Goal: Book appointment/travel/reservation

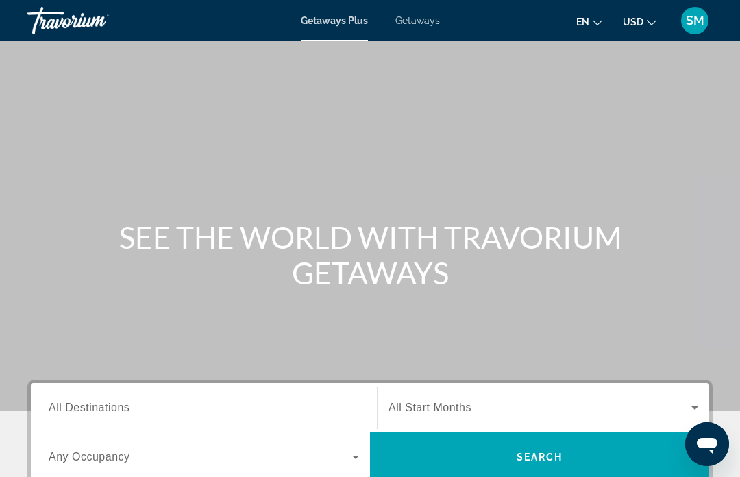
click at [417, 21] on span "Getaways" at bounding box center [417, 20] width 45 height 11
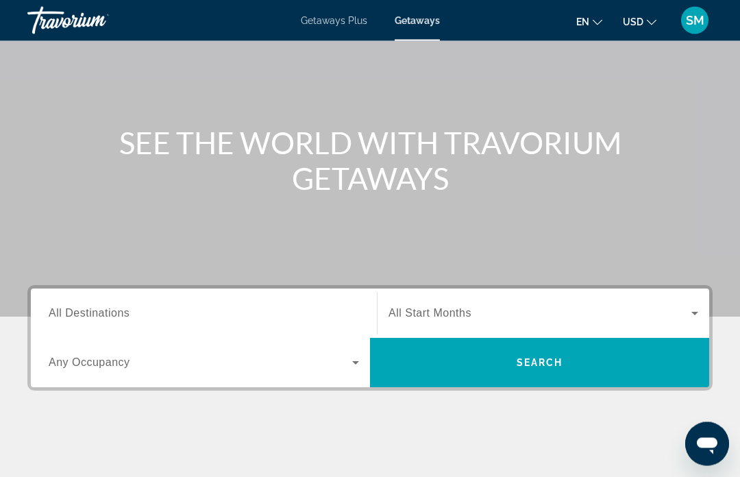
scroll to position [95, 0]
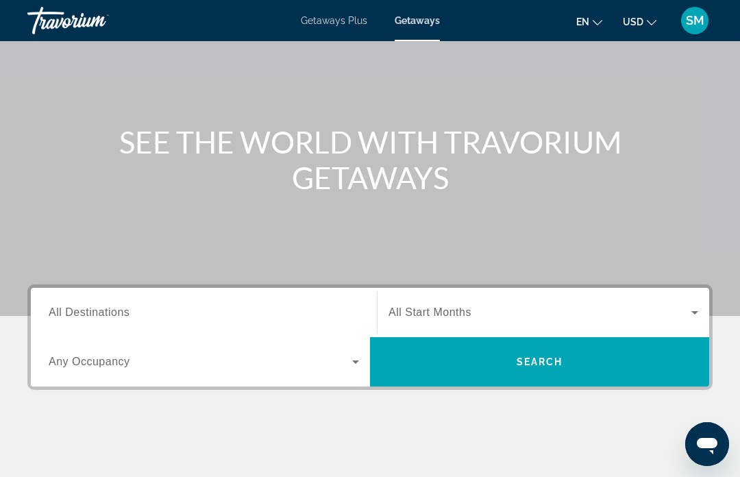
click at [111, 306] on span "All Destinations" at bounding box center [89, 312] width 81 height 12
click at [111, 306] on input "Destination All Destinations" at bounding box center [204, 313] width 311 height 16
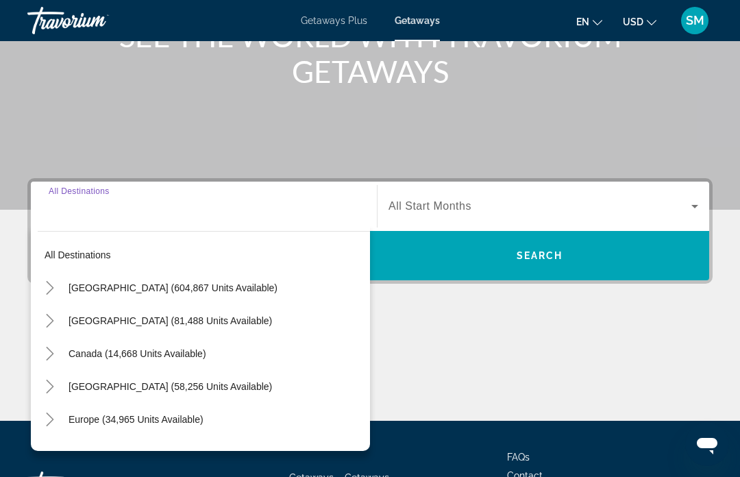
scroll to position [266, 0]
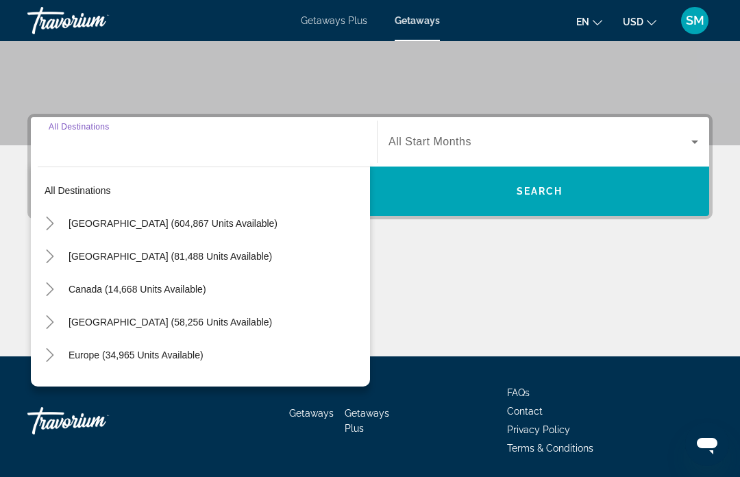
click at [45, 223] on icon "Toggle United States (604,867 units available)" at bounding box center [50, 224] width 14 height 14
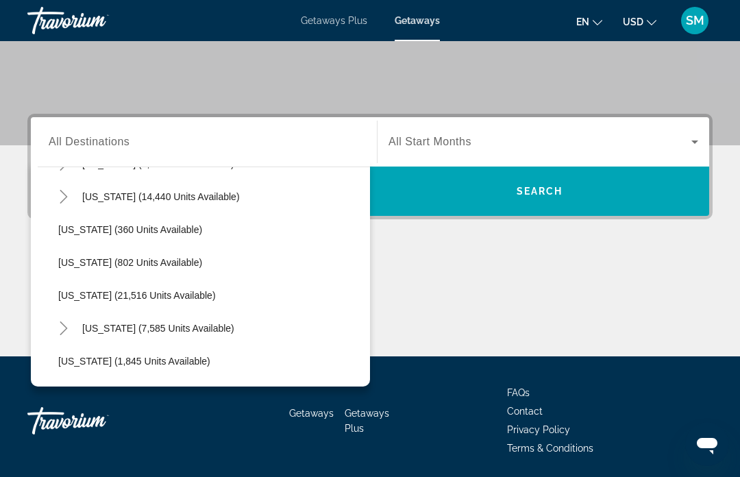
scroll to position [988, 0]
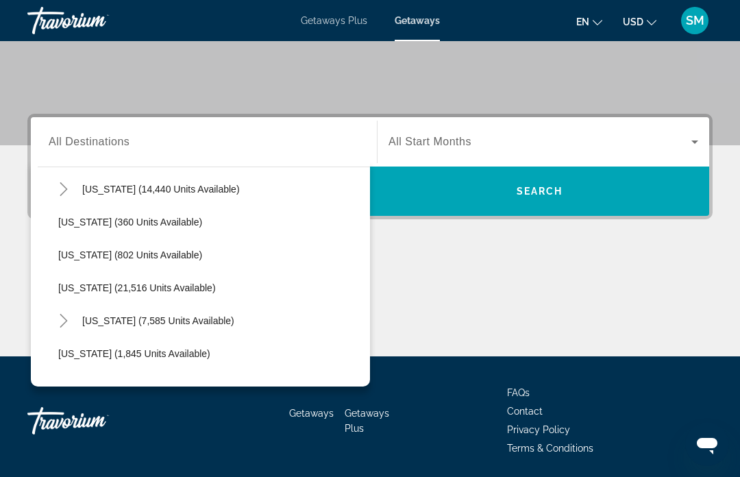
click at [145, 319] on span "[US_STATE] (7,585 units available)" at bounding box center [158, 320] width 152 height 11
type input "**********"
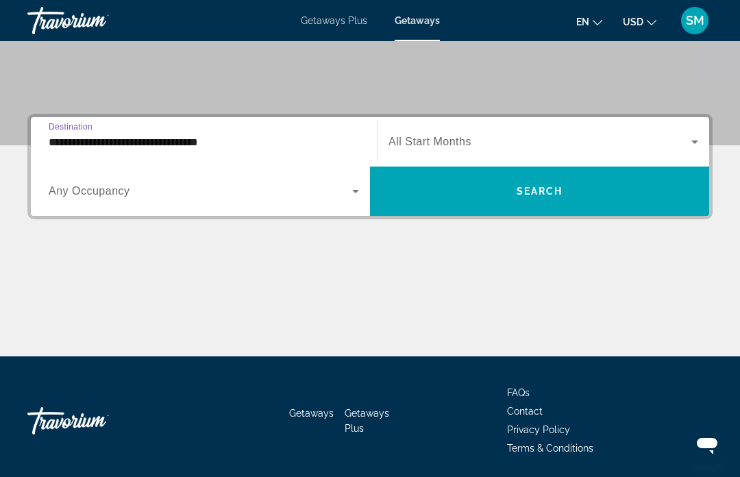
click at [688, 136] on icon "Search widget" at bounding box center [695, 142] width 16 height 16
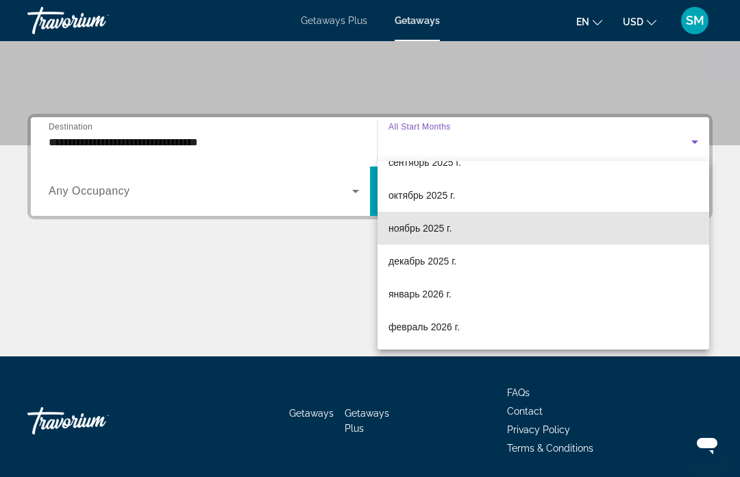
scroll to position [53, 0]
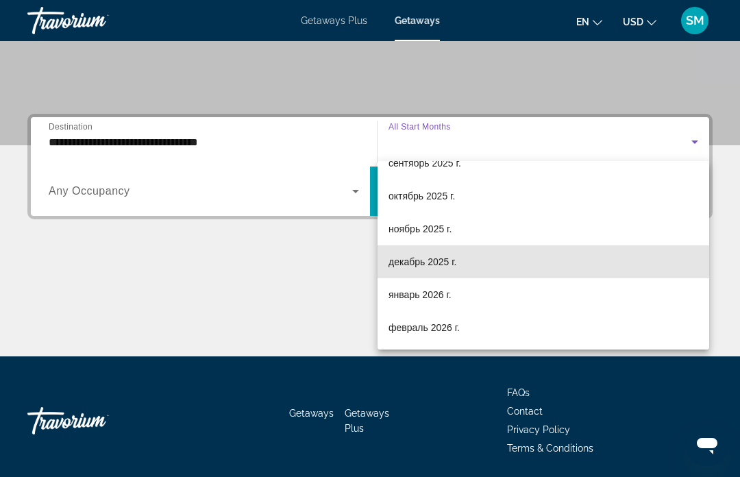
click at [483, 264] on mat-option "декабрь 2025 г." at bounding box center [544, 261] width 332 height 33
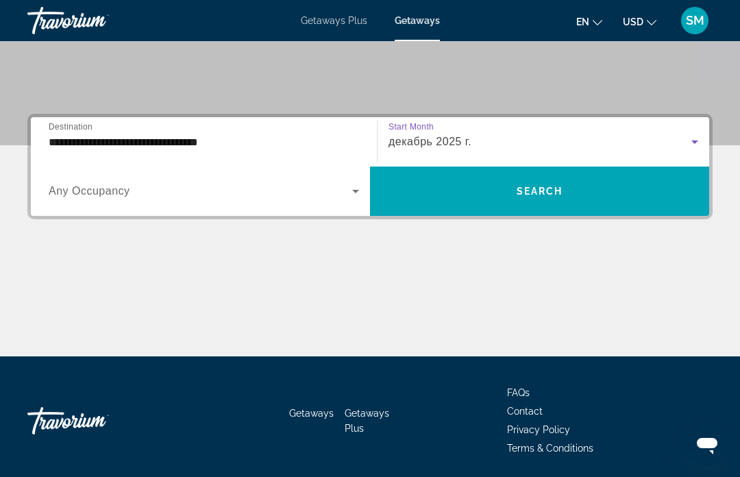
click at [539, 182] on span "Search widget" at bounding box center [539, 191] width 339 height 33
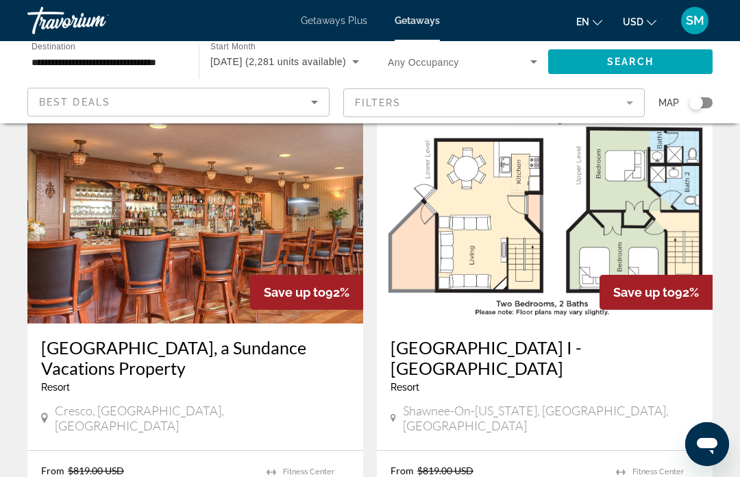
scroll to position [1561, 0]
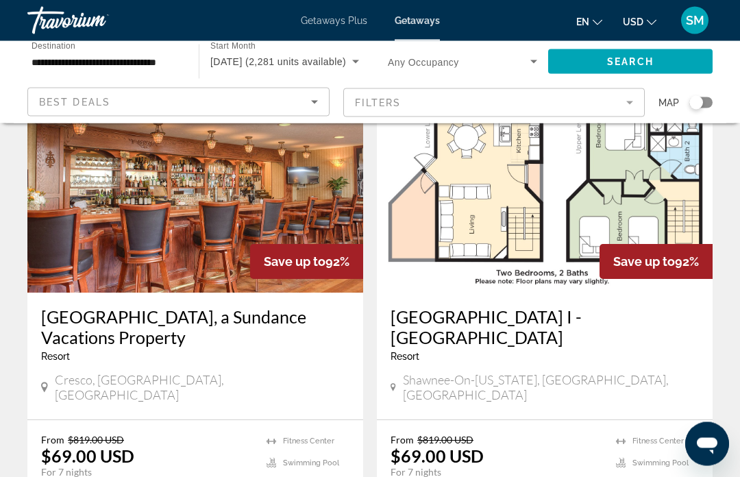
click at [528, 53] on icon "Search widget" at bounding box center [534, 61] width 16 height 16
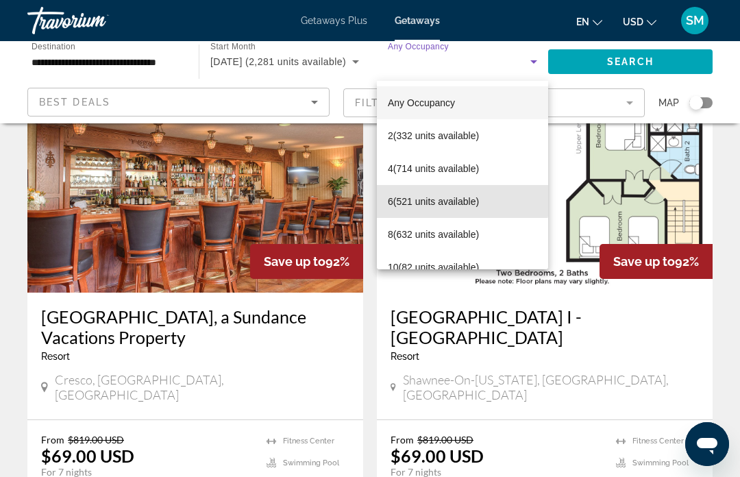
click at [436, 200] on span "6 (521 units available)" at bounding box center [433, 201] width 91 height 16
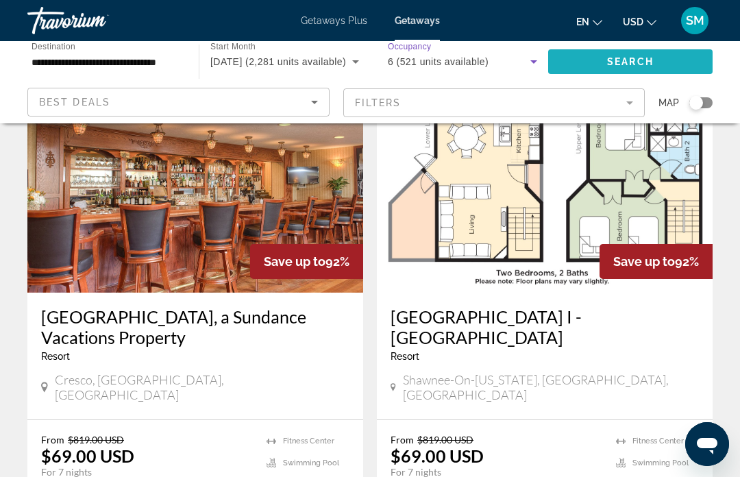
click at [642, 60] on span "Search" at bounding box center [630, 61] width 47 height 11
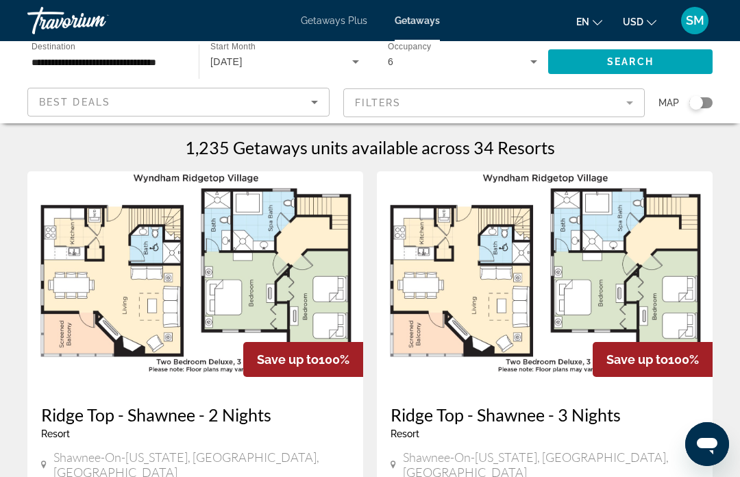
click at [502, 103] on mat-form-field "Filters" at bounding box center [494, 102] width 302 height 29
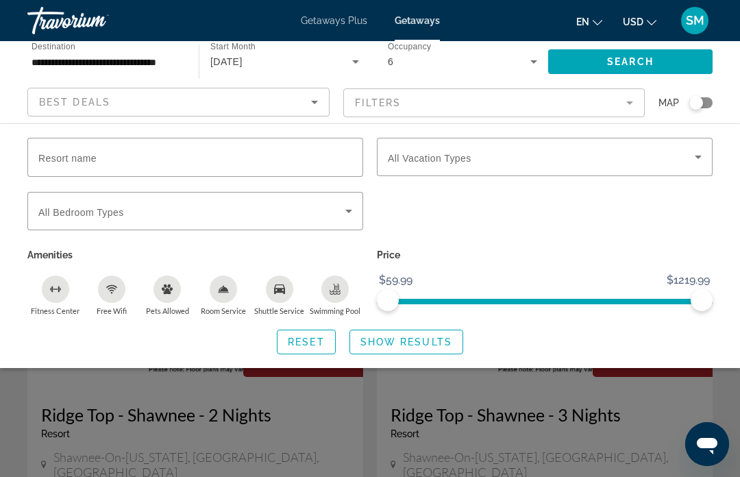
click at [690, 156] on span "Search widget" at bounding box center [541, 157] width 307 height 16
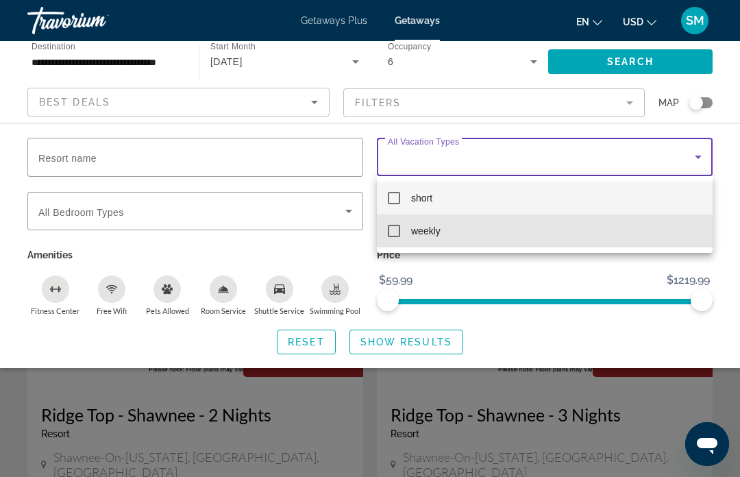
click at [391, 229] on mat-pseudo-checkbox at bounding box center [394, 231] width 12 height 12
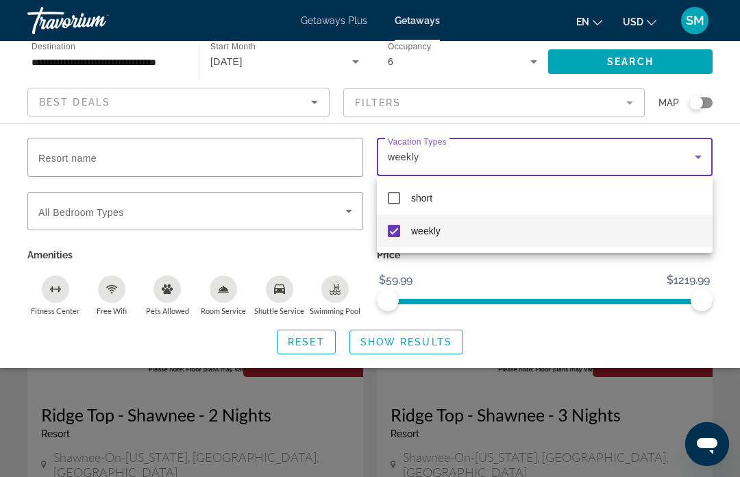
click at [629, 56] on div at bounding box center [370, 238] width 740 height 477
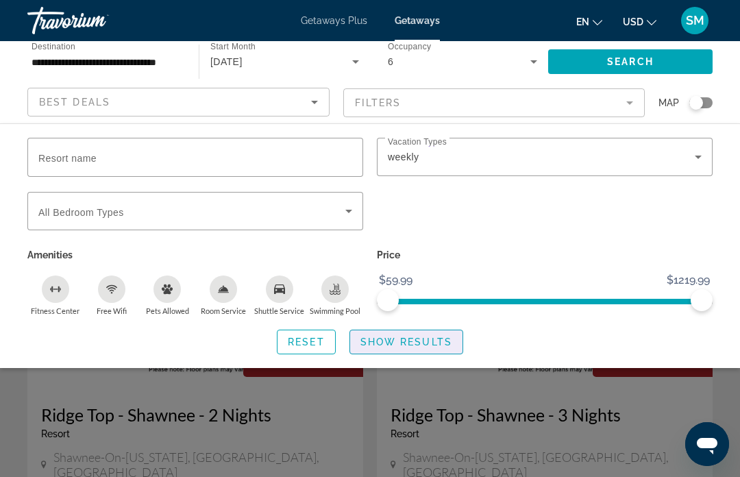
click at [424, 342] on span "Show Results" at bounding box center [407, 342] width 92 height 11
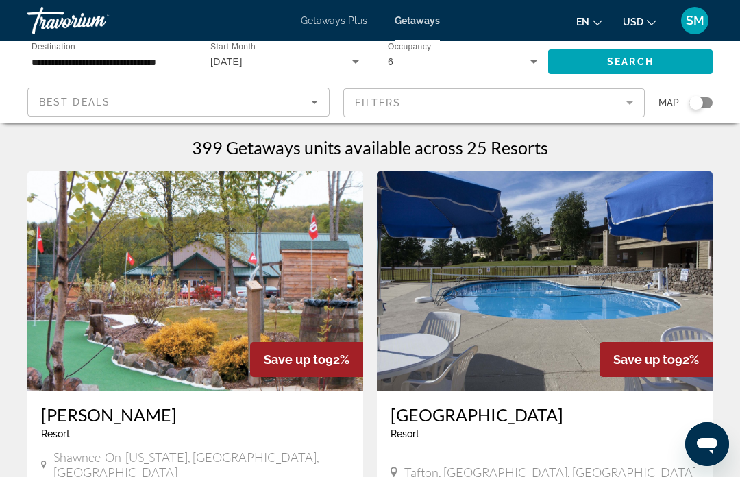
click at [708, 102] on div "Search widget" at bounding box center [701, 102] width 23 height 11
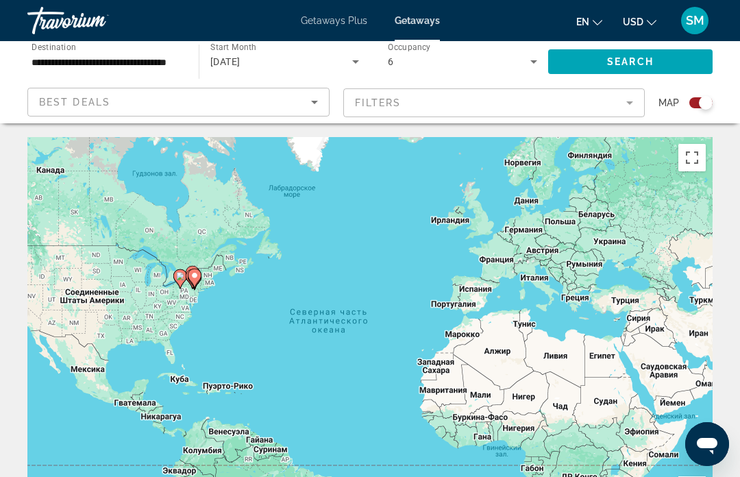
click at [198, 269] on icon "Main content" at bounding box center [194, 278] width 12 height 18
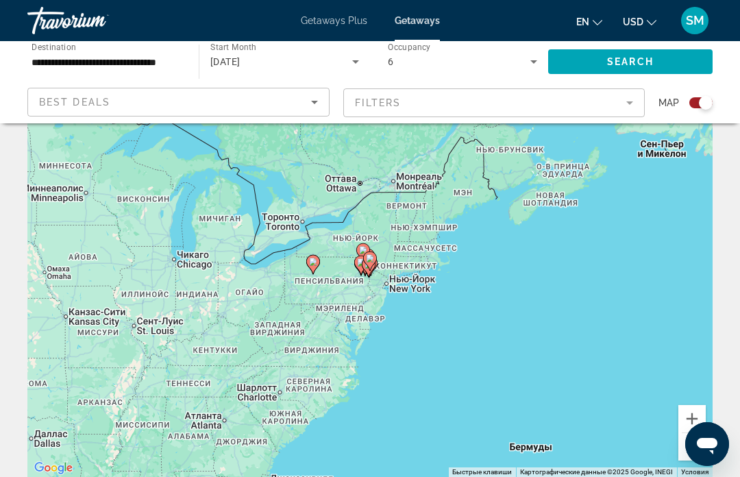
click at [361, 254] on image "Main content" at bounding box center [363, 250] width 8 height 8
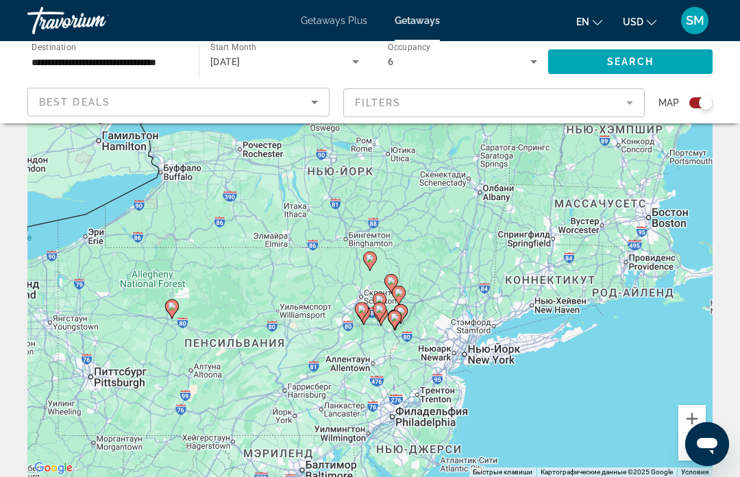
type input "**********"
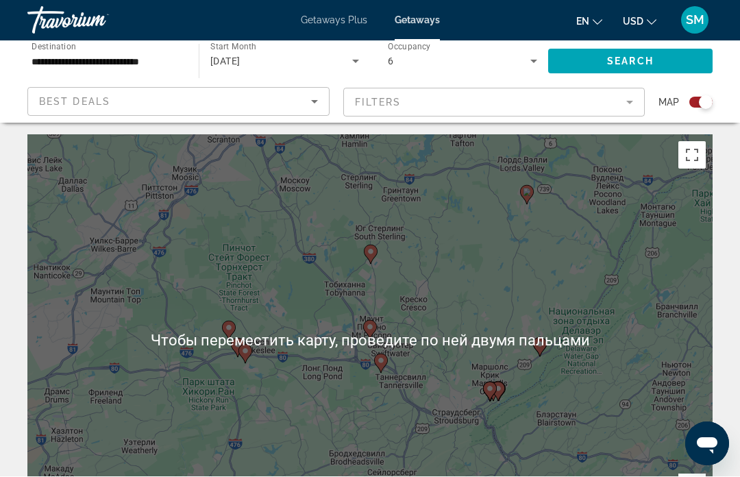
scroll to position [4, 0]
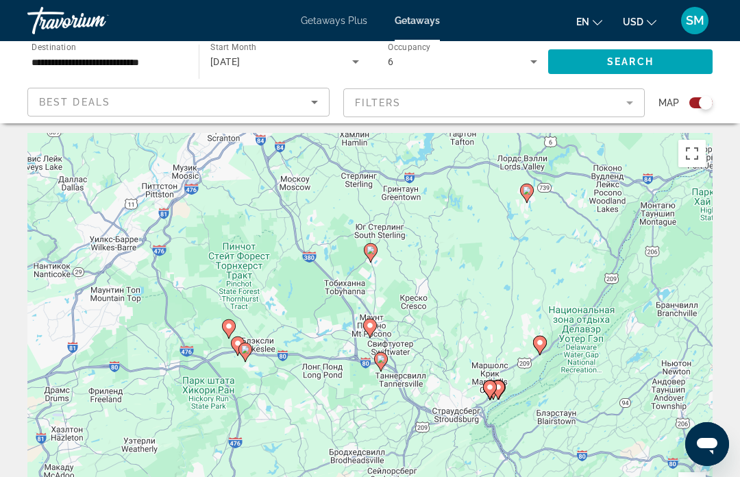
click at [698, 104] on div "Search widget" at bounding box center [701, 102] width 23 height 11
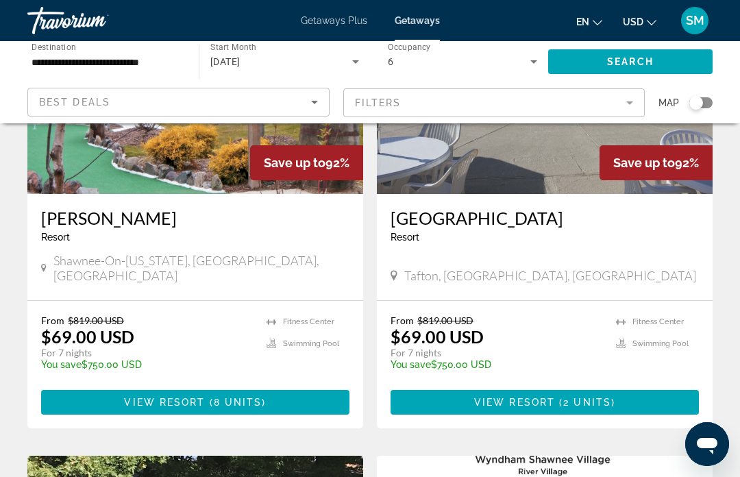
scroll to position [198, 0]
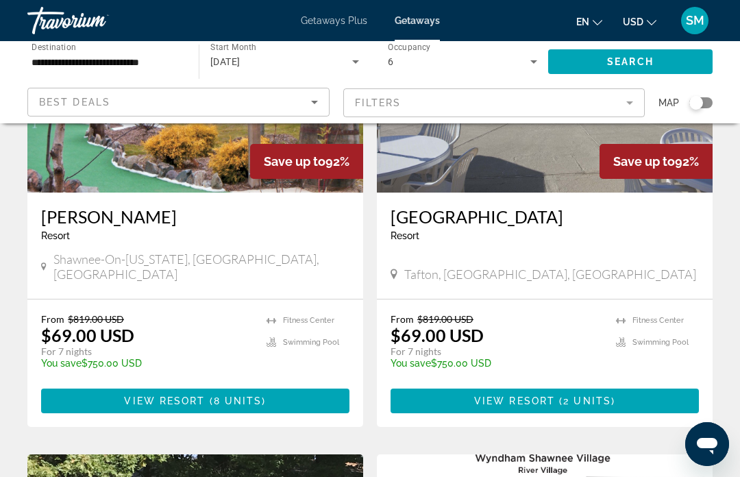
click at [223, 395] on span "8 units" at bounding box center [238, 400] width 49 height 11
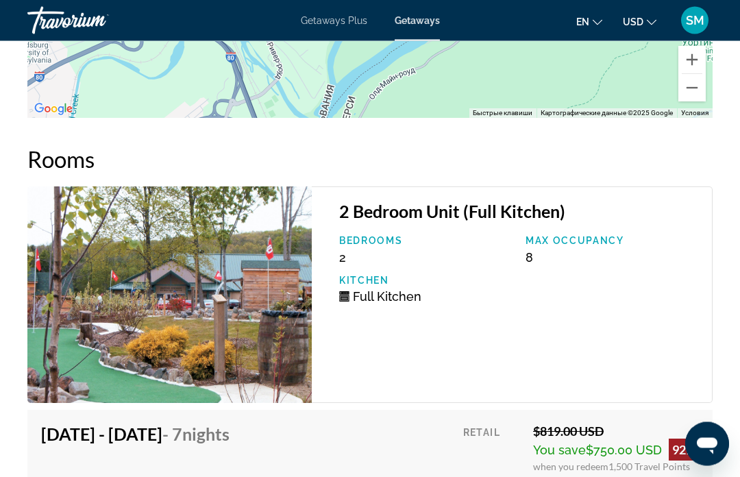
scroll to position [2553, 0]
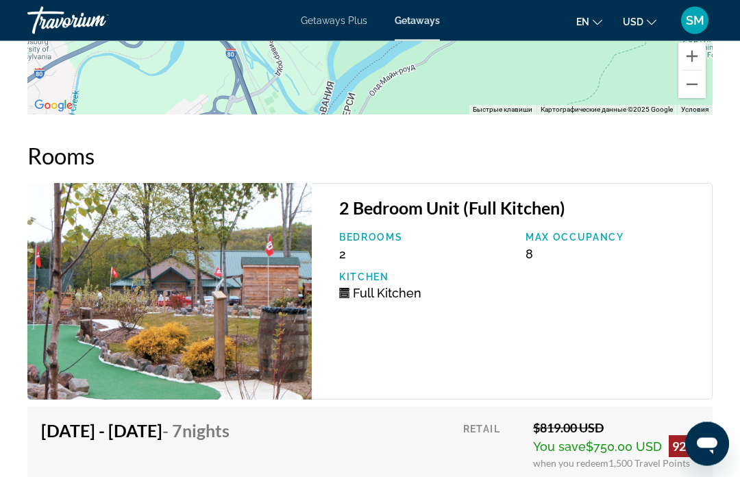
click at [589, 297] on div "Bedrooms 2 Max Occupancy 8 Kitchen Full Kitchen" at bounding box center [518, 271] width 373 height 79
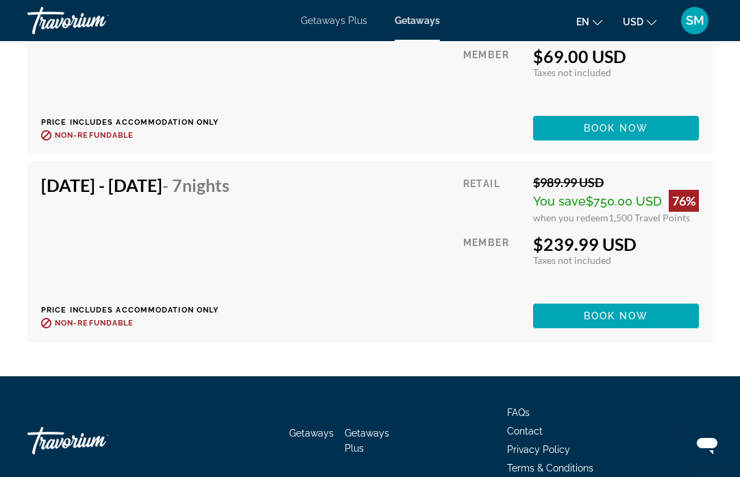
scroll to position [2965, 0]
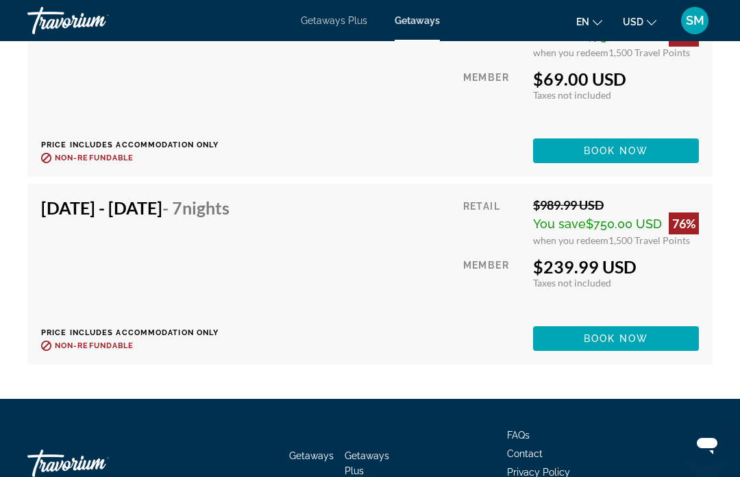
click at [68, 249] on div "[DATE] - [DATE] - 7 Nights Price includes accommodation only Refundable until :…" at bounding box center [140, 274] width 199 height 154
click at [224, 254] on div "[DATE] - [DATE] - 7 Nights Price includes accommodation only Refundable until :…" at bounding box center [140, 274] width 199 height 154
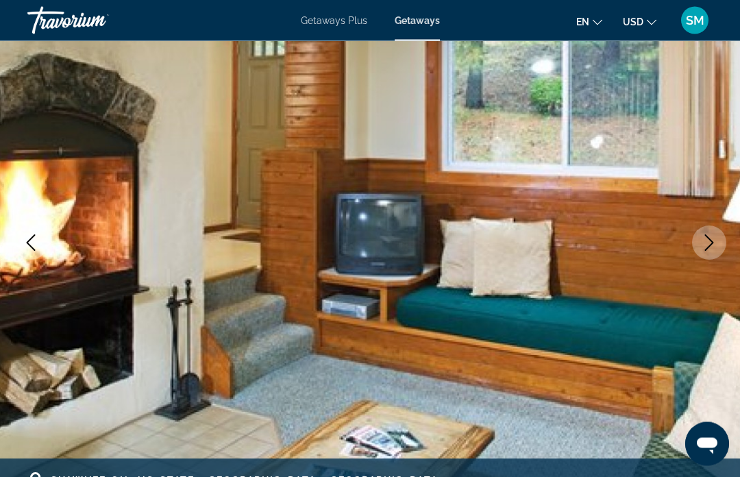
scroll to position [0, 0]
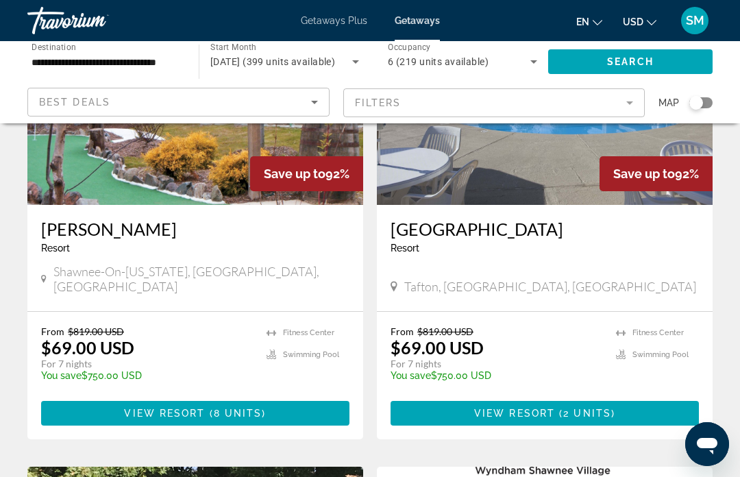
scroll to position [188, 0]
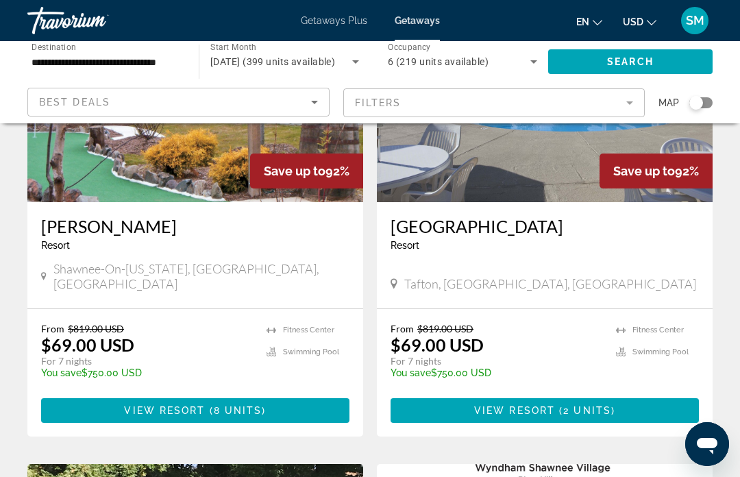
click at [568, 394] on span "Main content" at bounding box center [545, 410] width 308 height 33
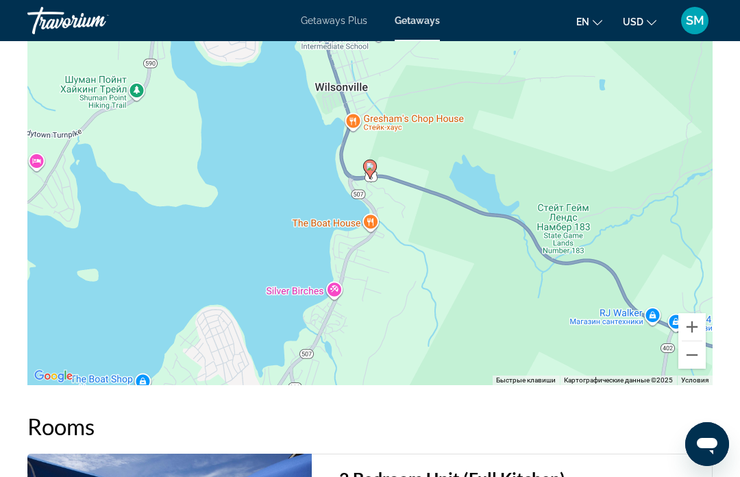
scroll to position [2274, 0]
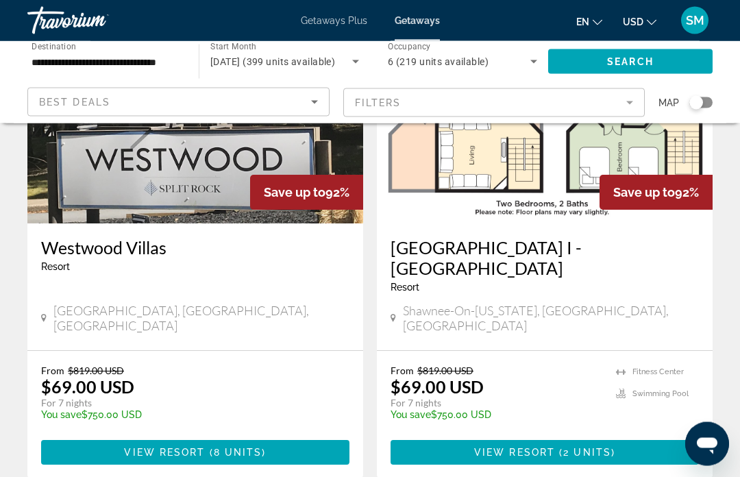
scroll to position [646, 0]
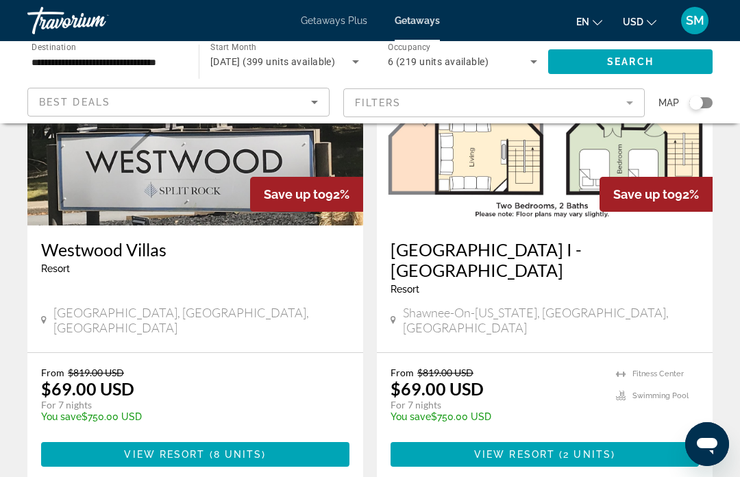
click at [220, 449] on span "8 units" at bounding box center [238, 454] width 49 height 11
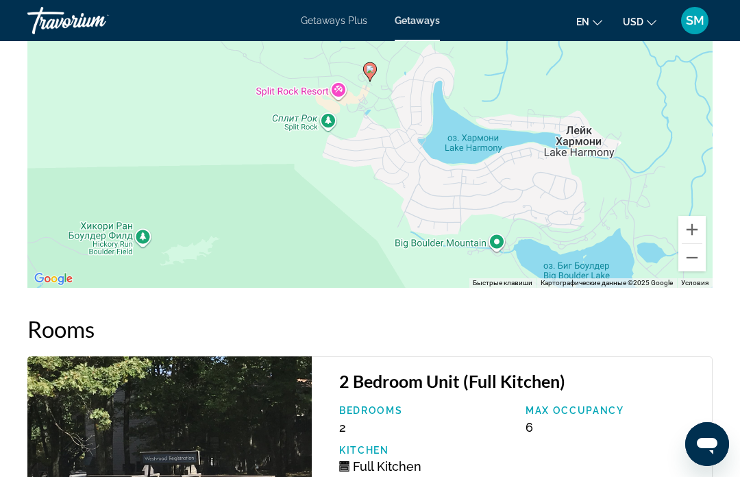
scroll to position [2101, 0]
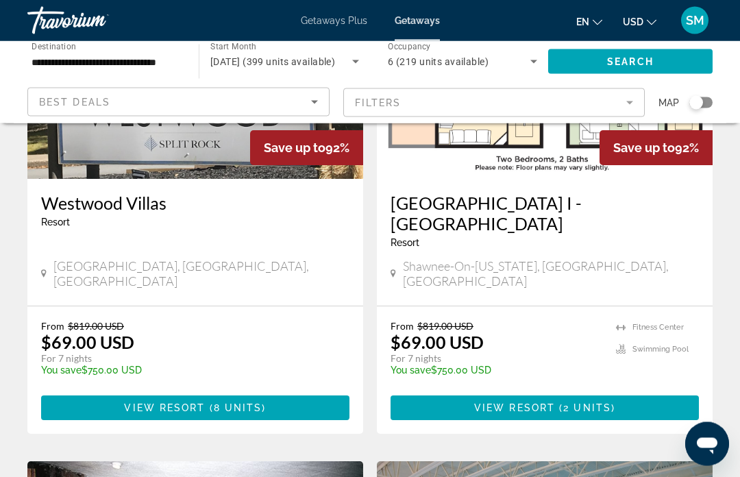
scroll to position [693, 0]
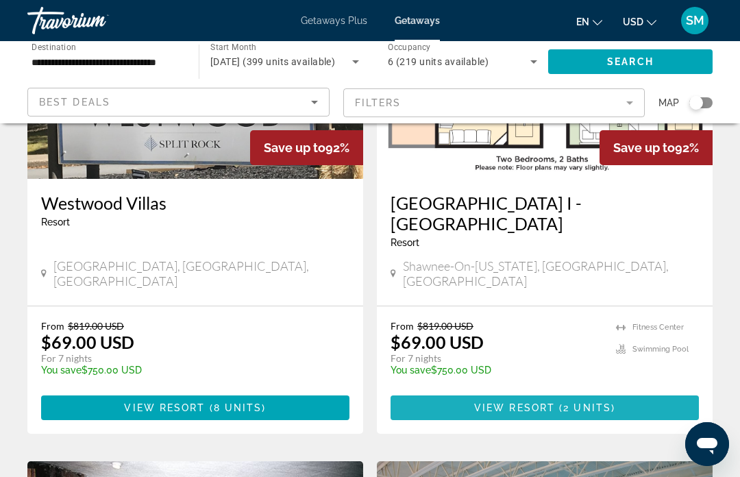
click at [567, 402] on span "2 units" at bounding box center [587, 407] width 48 height 11
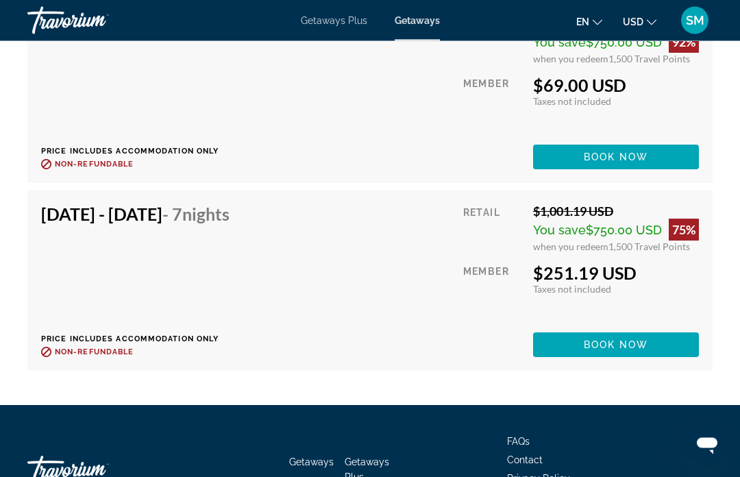
scroll to position [3034, 0]
click at [641, 328] on span "Main content" at bounding box center [616, 344] width 166 height 33
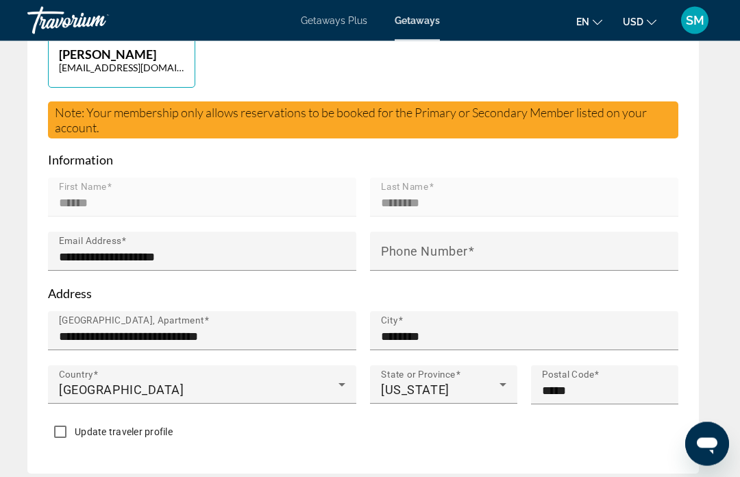
scroll to position [692, 0]
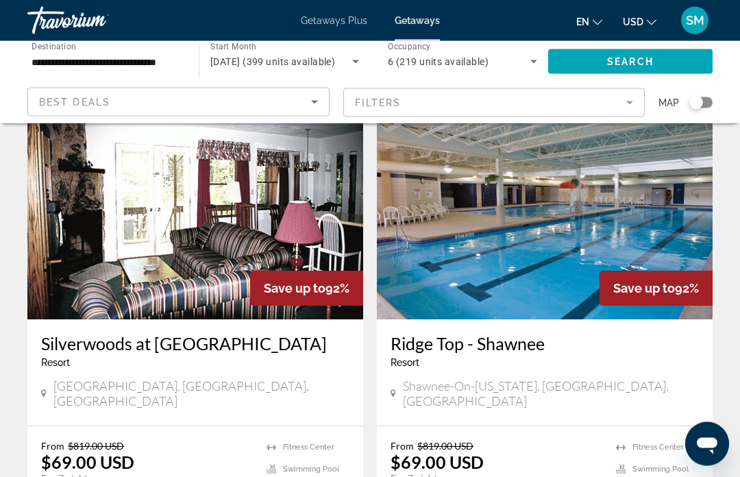
scroll to position [1054, 0]
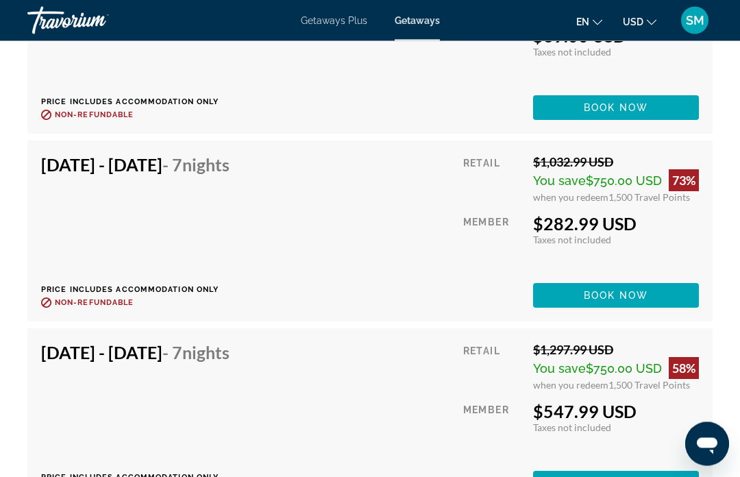
scroll to position [3006, 0]
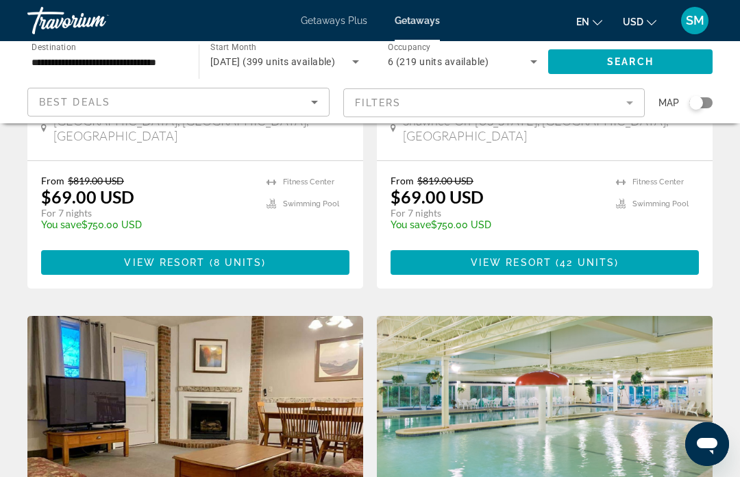
scroll to position [1321, 0]
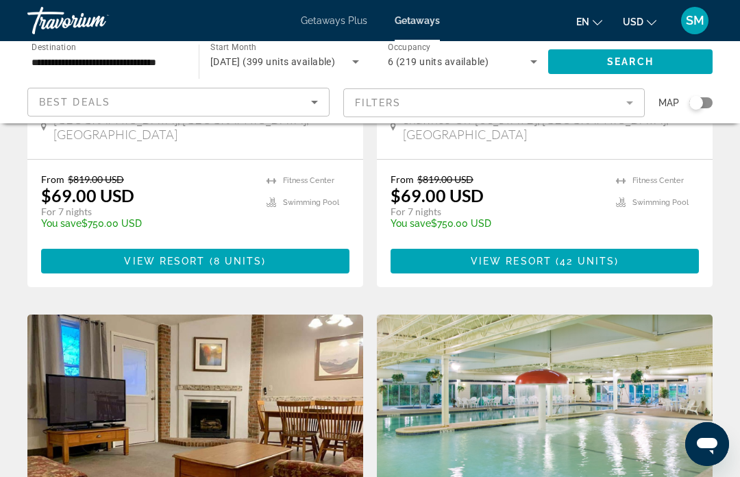
click at [570, 256] on span "42 units" at bounding box center [587, 261] width 55 height 11
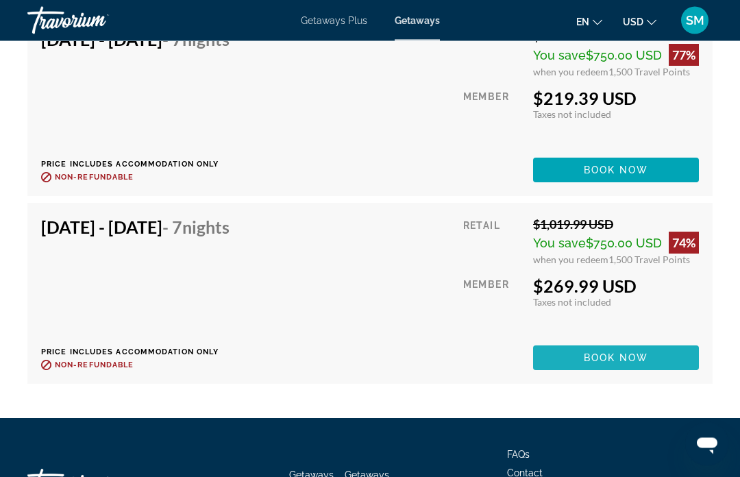
scroll to position [4817, 0]
click at [618, 354] on span "Book now" at bounding box center [616, 357] width 65 height 11
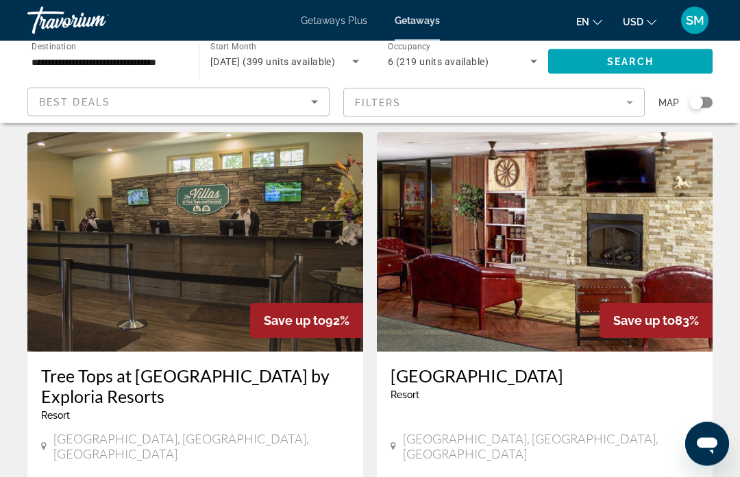
scroll to position [1984, 0]
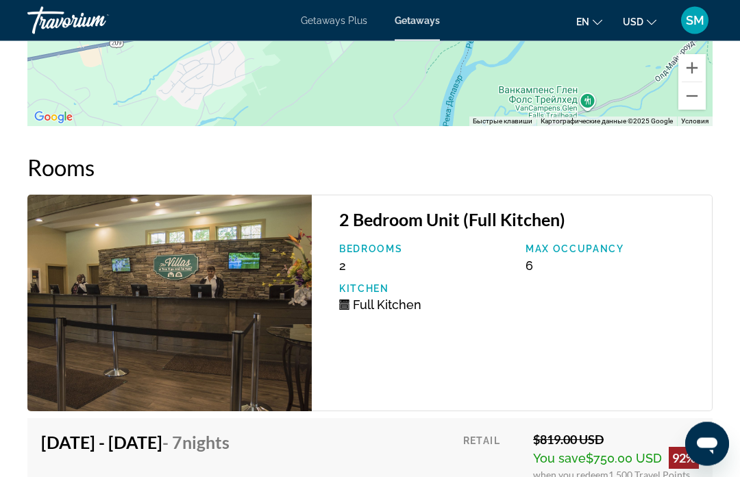
scroll to position [2747, 0]
